Goal: Check status: Check status

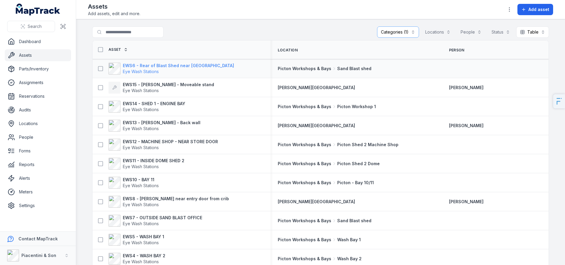
click at [157, 66] on strong "EWS6 - Rear of Blast Shed near [GEOGRAPHIC_DATA]" at bounding box center [178, 66] width 111 height 6
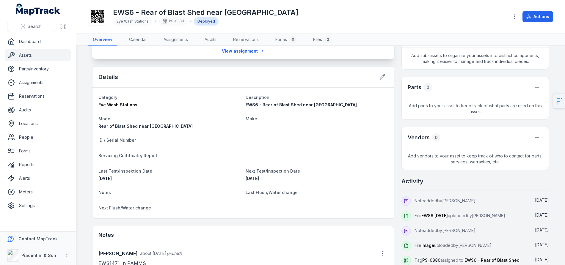
scroll to position [143, 0]
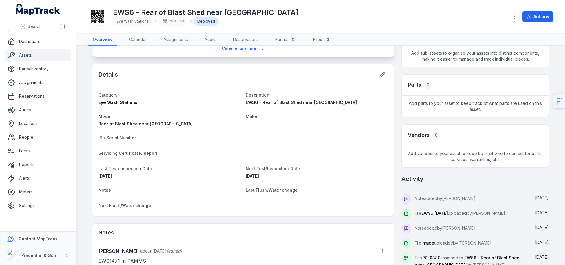
drag, startPoint x: 278, startPoint y: 176, endPoint x: 247, endPoint y: 176, distance: 31.5
click at [247, 176] on div "[DATE]" at bounding box center [316, 176] width 142 height 6
click at [247, 176] on span "[DATE]" at bounding box center [251, 176] width 13 height 5
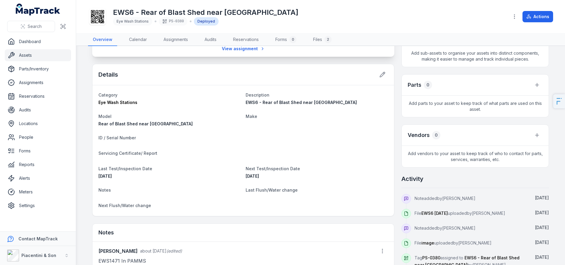
drag, startPoint x: 128, startPoint y: 178, endPoint x: 288, endPoint y: 175, distance: 160.2
click at [121, 178] on div "[DATE]" at bounding box center [169, 176] width 142 height 6
click at [250, 175] on span "[DATE]" at bounding box center [251, 176] width 13 height 5
click at [259, 176] on span "[DATE]" at bounding box center [251, 176] width 13 height 5
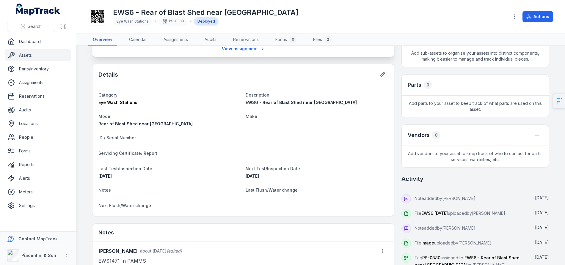
click at [259, 176] on span "[DATE]" at bounding box center [251, 176] width 13 height 5
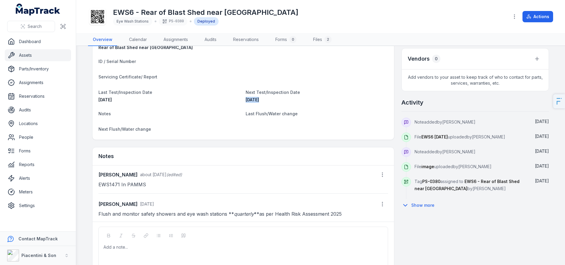
scroll to position [221, 0]
click at [40, 57] on link "Assets" at bounding box center [38, 55] width 66 height 12
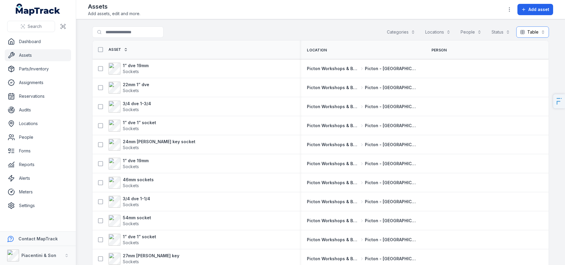
click at [530, 30] on button "Table *****" at bounding box center [532, 31] width 33 height 11
click at [448, 13] on div "Toggle Navigation Assets Add assets, edit and more. Add asset Search for assets…" at bounding box center [320, 132] width 489 height 265
click at [501, 29] on button "Status" at bounding box center [500, 31] width 26 height 11
click at [474, 16] on div "Toggle Navigation Assets Add assets, edit and more. Add asset Search for assets…" at bounding box center [320, 132] width 489 height 265
